Goal: Information Seeking & Learning: Learn about a topic

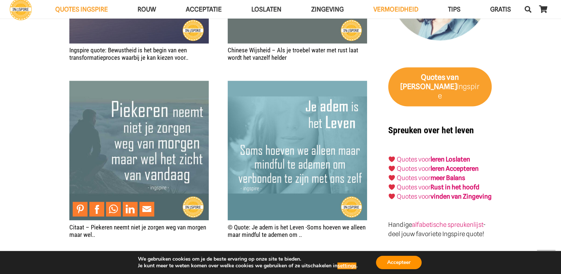
scroll to position [1149, 0]
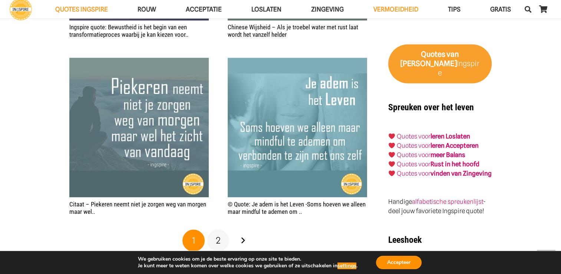
click at [218, 243] on span "2" at bounding box center [218, 240] width 5 height 11
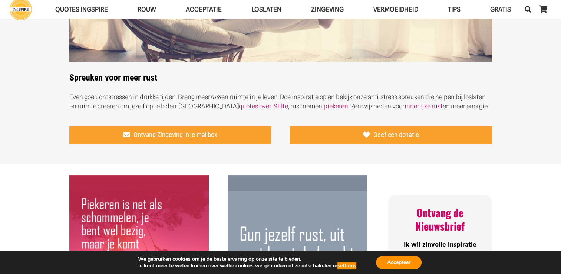
scroll to position [148, 0]
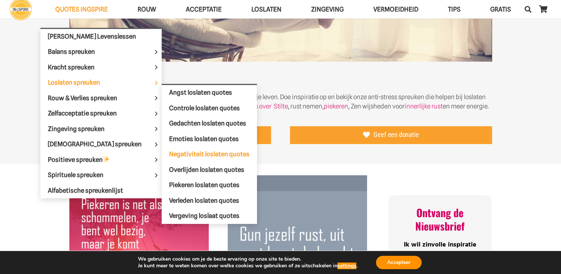
click at [184, 150] on span "Negativiteit loslaten quotes" at bounding box center [209, 153] width 80 height 7
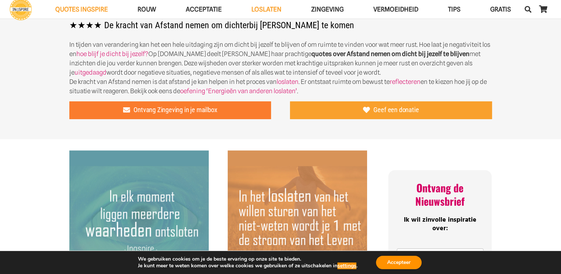
scroll to position [185, 0]
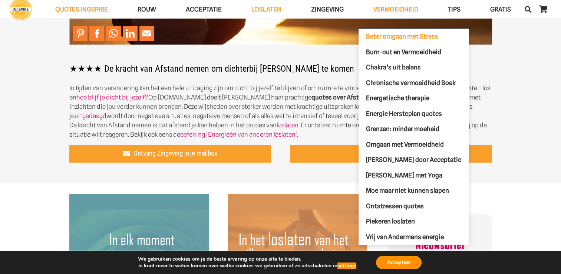
click at [402, 33] on span "Beter omgaan met Stress" at bounding box center [402, 36] width 72 height 7
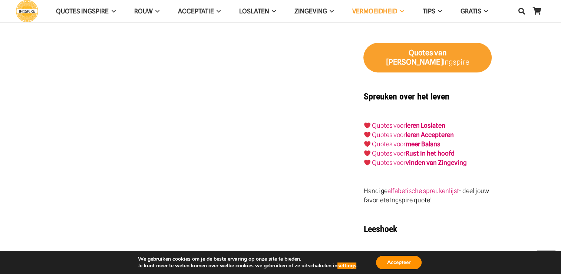
scroll to position [816, 0]
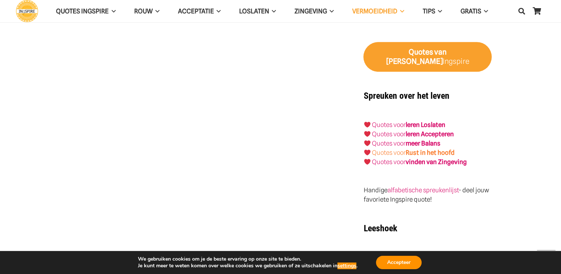
click at [405, 149] on link "Quotes voor Rust in het hoofd" at bounding box center [413, 152] width 83 height 7
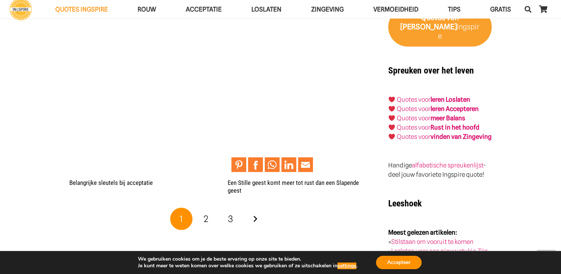
scroll to position [1261, 0]
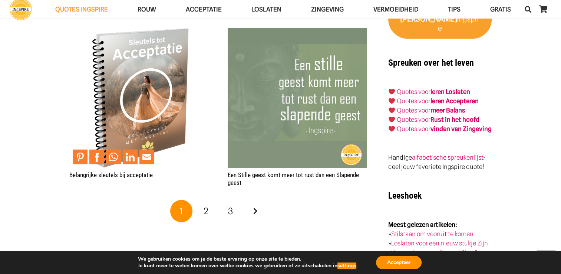
click at [157, 100] on img "Belangrijke sleutels bij acceptatie" at bounding box center [138, 97] width 139 height 139
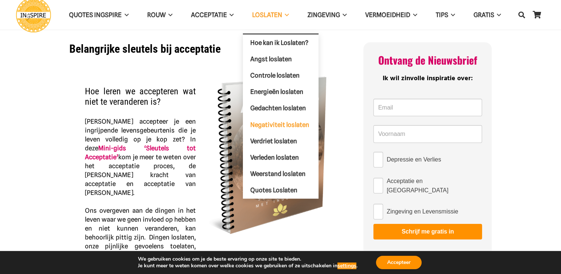
click at [273, 124] on span "Negativiteit loslaten" at bounding box center [279, 123] width 59 height 7
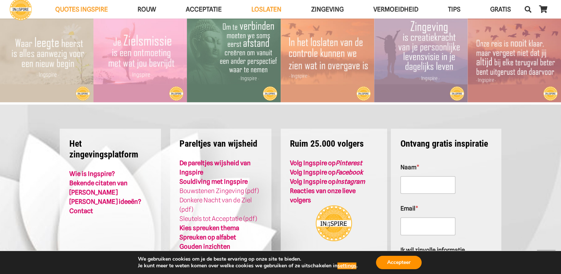
scroll to position [1780, 0]
